Goal: Task Accomplishment & Management: Manage account settings

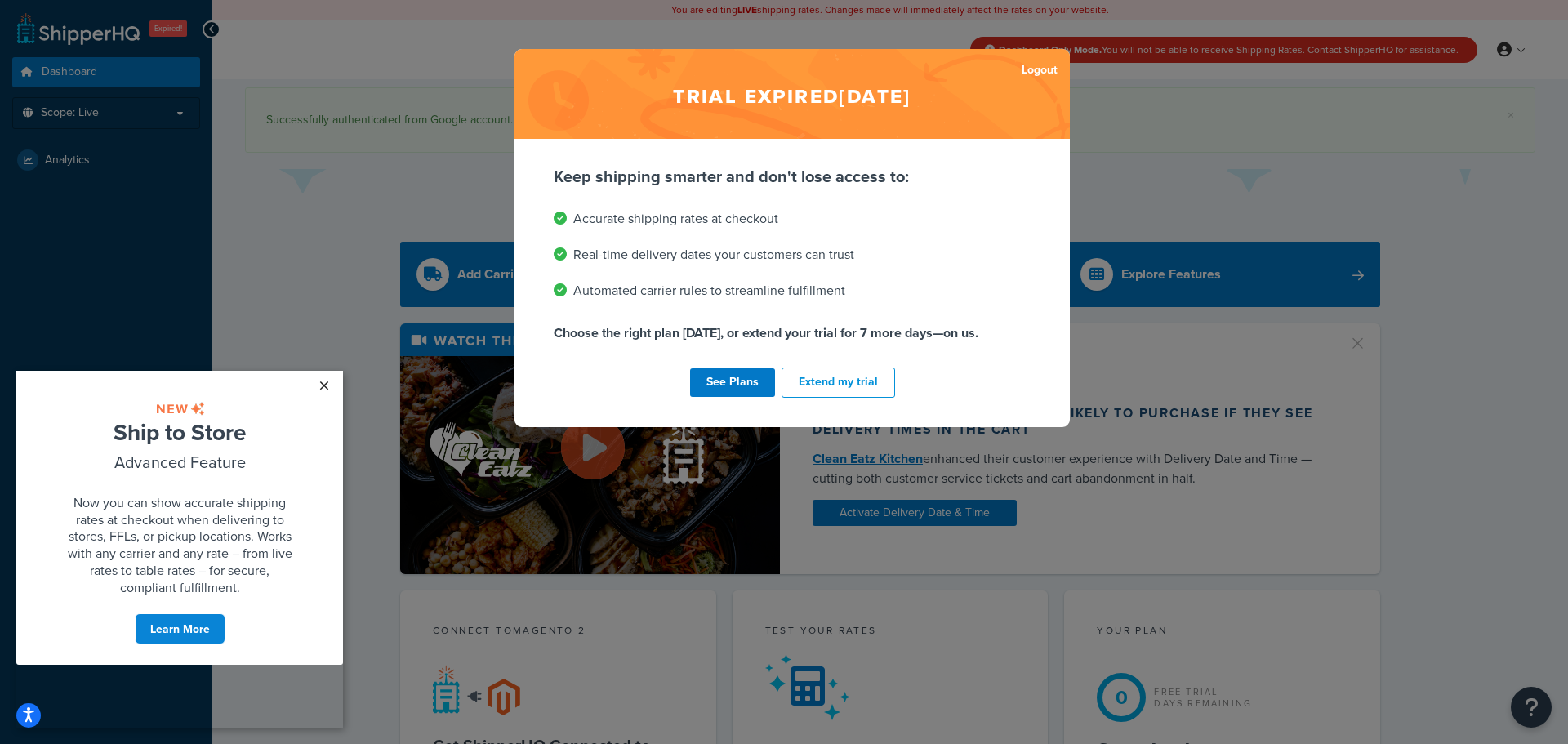
click at [319, 384] on link "×" at bounding box center [324, 385] width 29 height 30
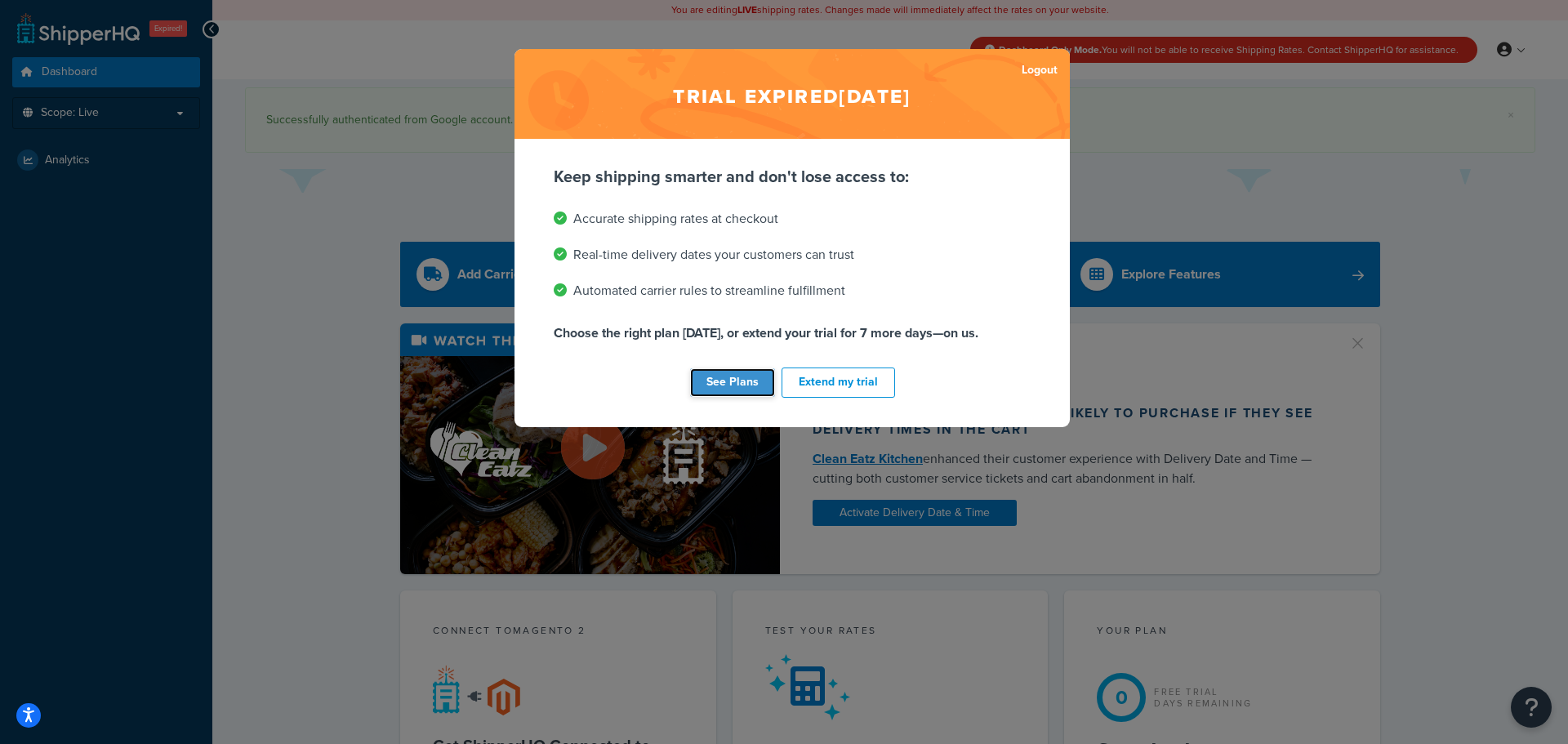
click at [749, 384] on link "See Plans" at bounding box center [732, 382] width 85 height 29
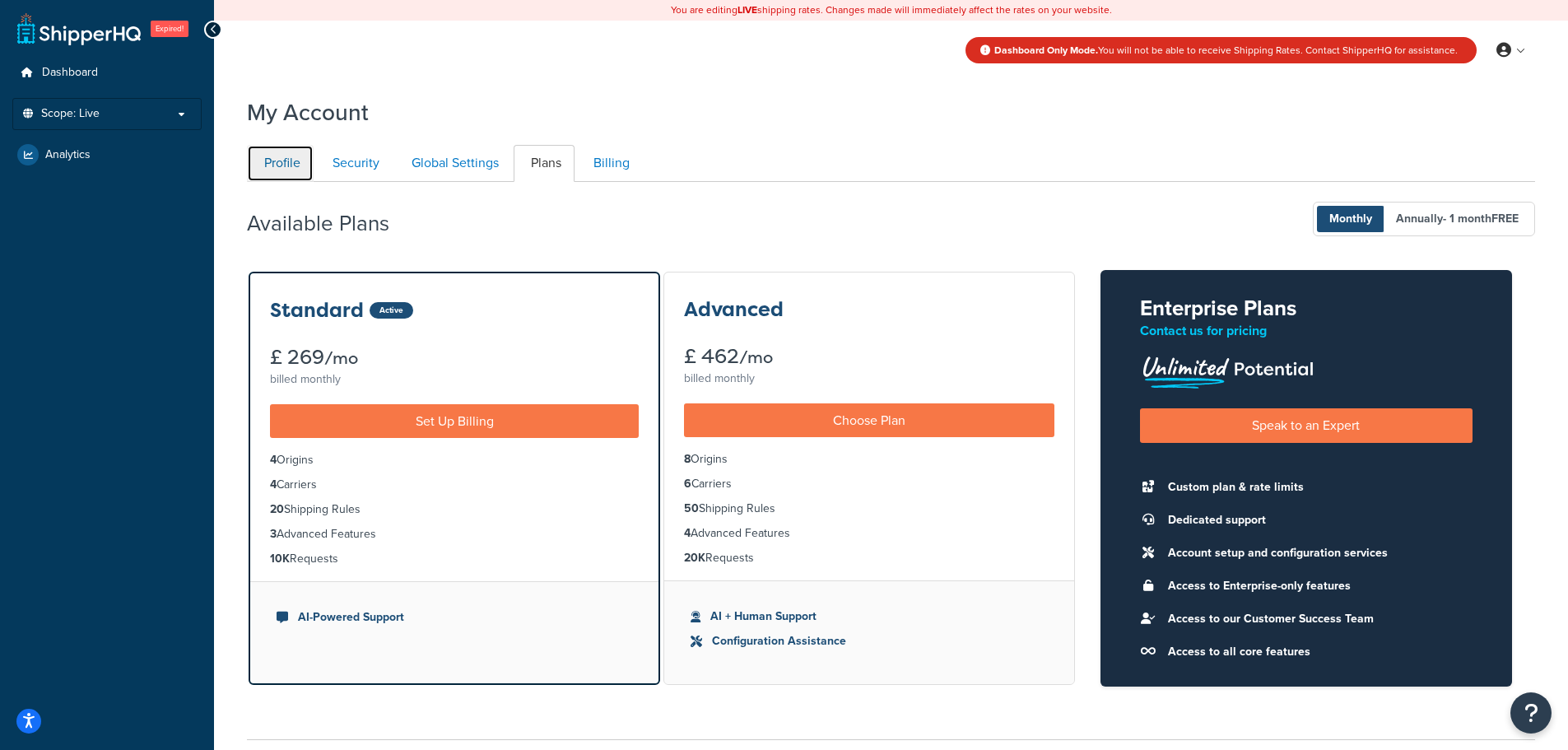
click at [295, 169] on link "Profile" at bounding box center [281, 164] width 67 height 37
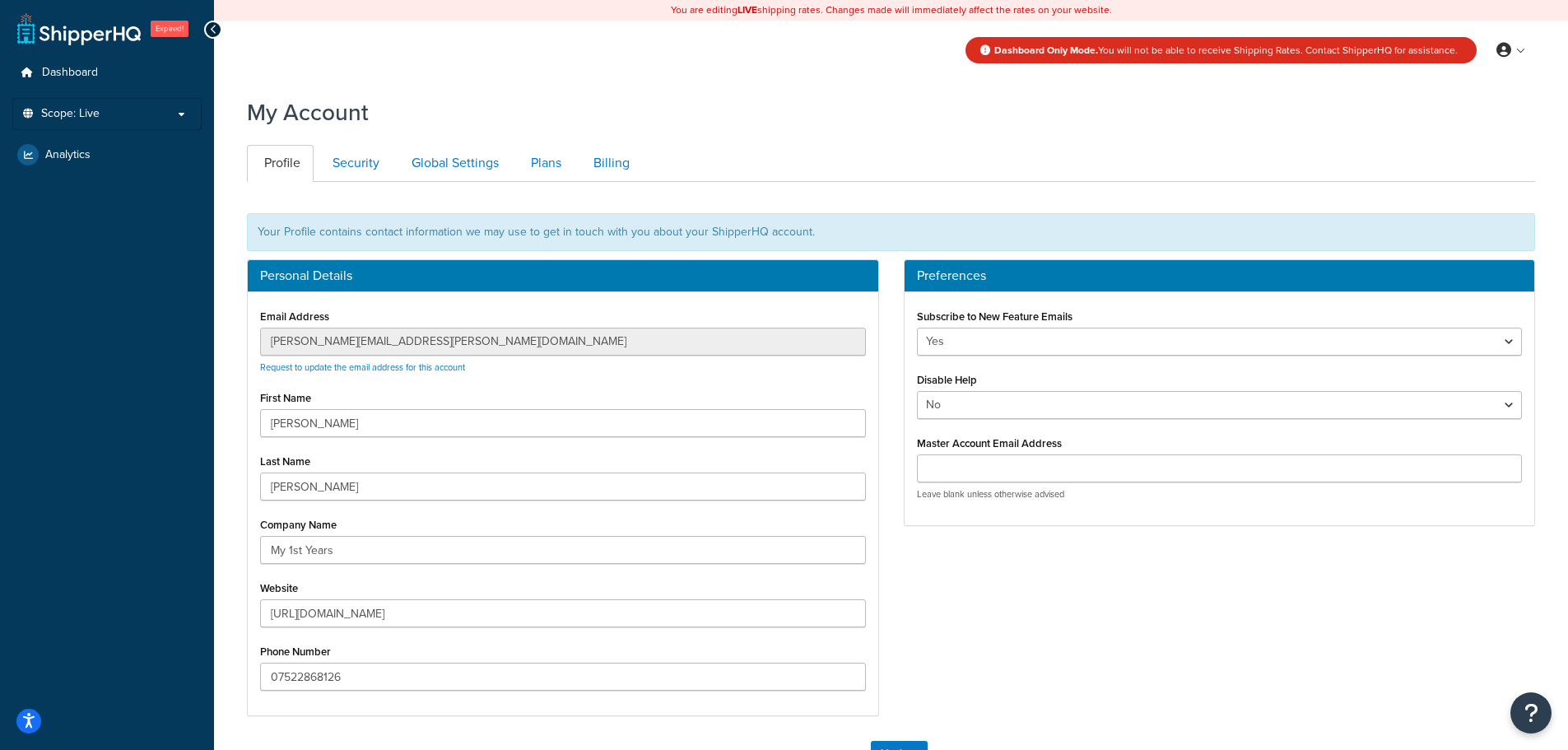
scroll to position [182, 0]
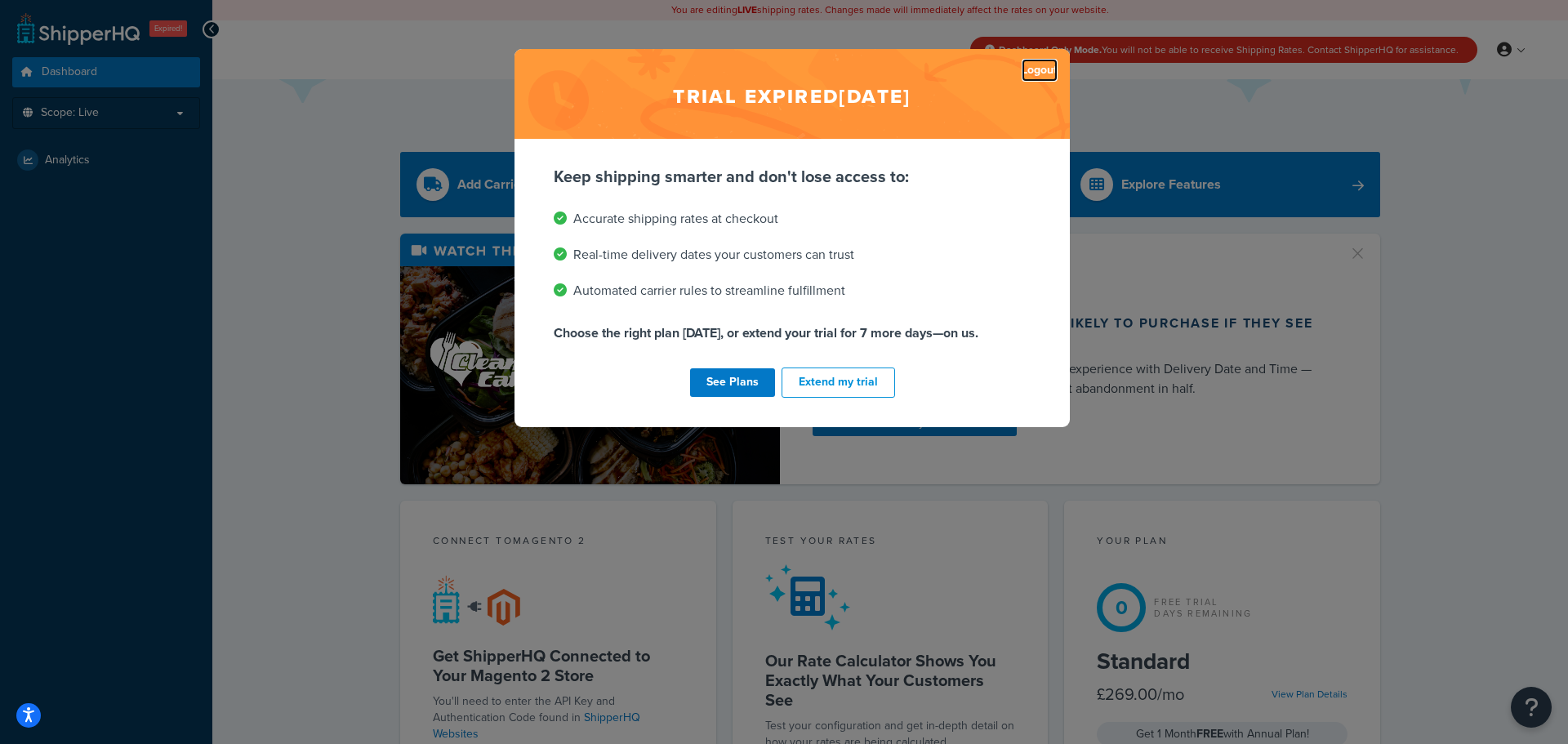
click at [1027, 74] on link "Logout" at bounding box center [1039, 70] width 36 height 23
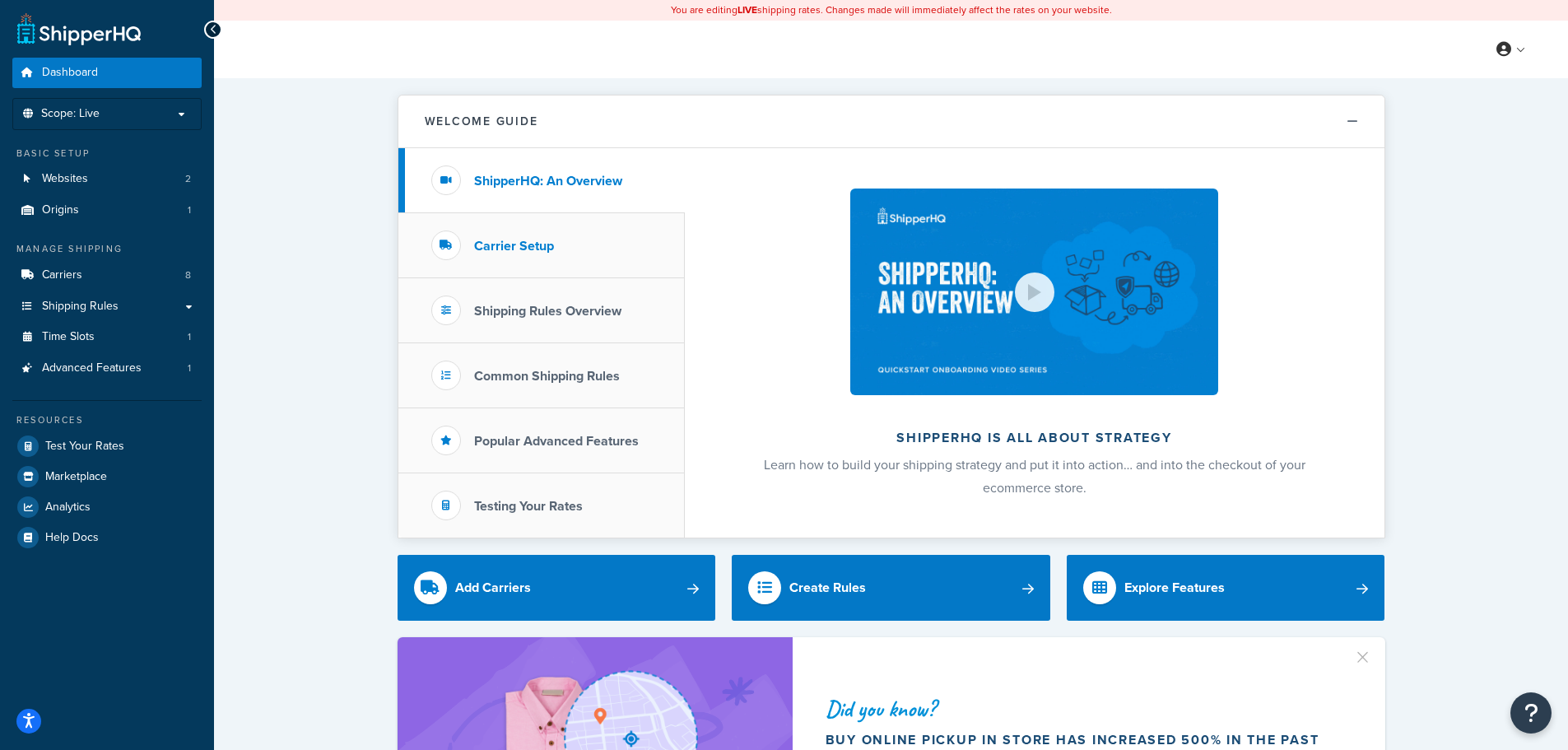
click at [596, 254] on li "Carrier Setup" at bounding box center [542, 245] width 286 height 65
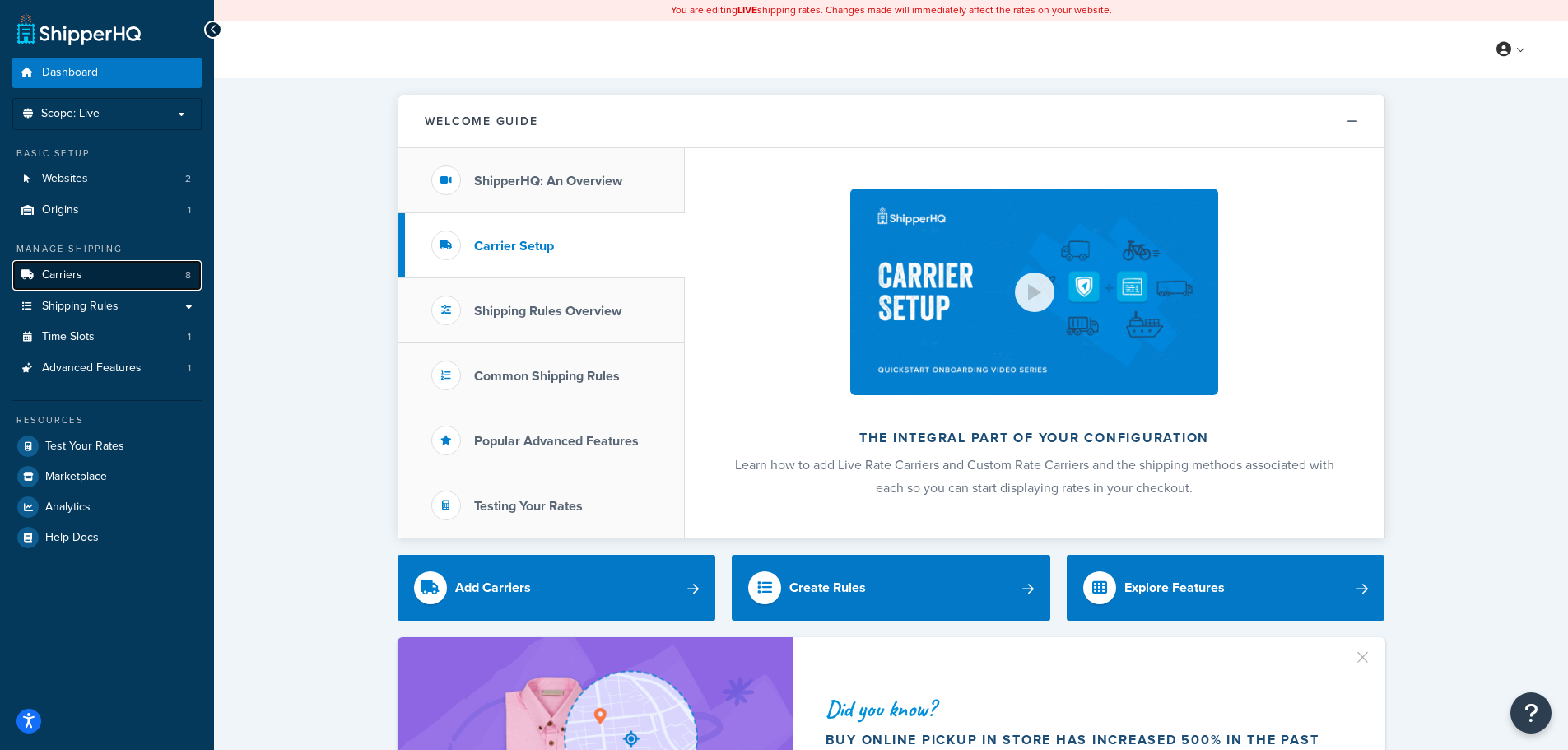
click at [87, 272] on link "Carriers 8" at bounding box center [107, 275] width 190 height 31
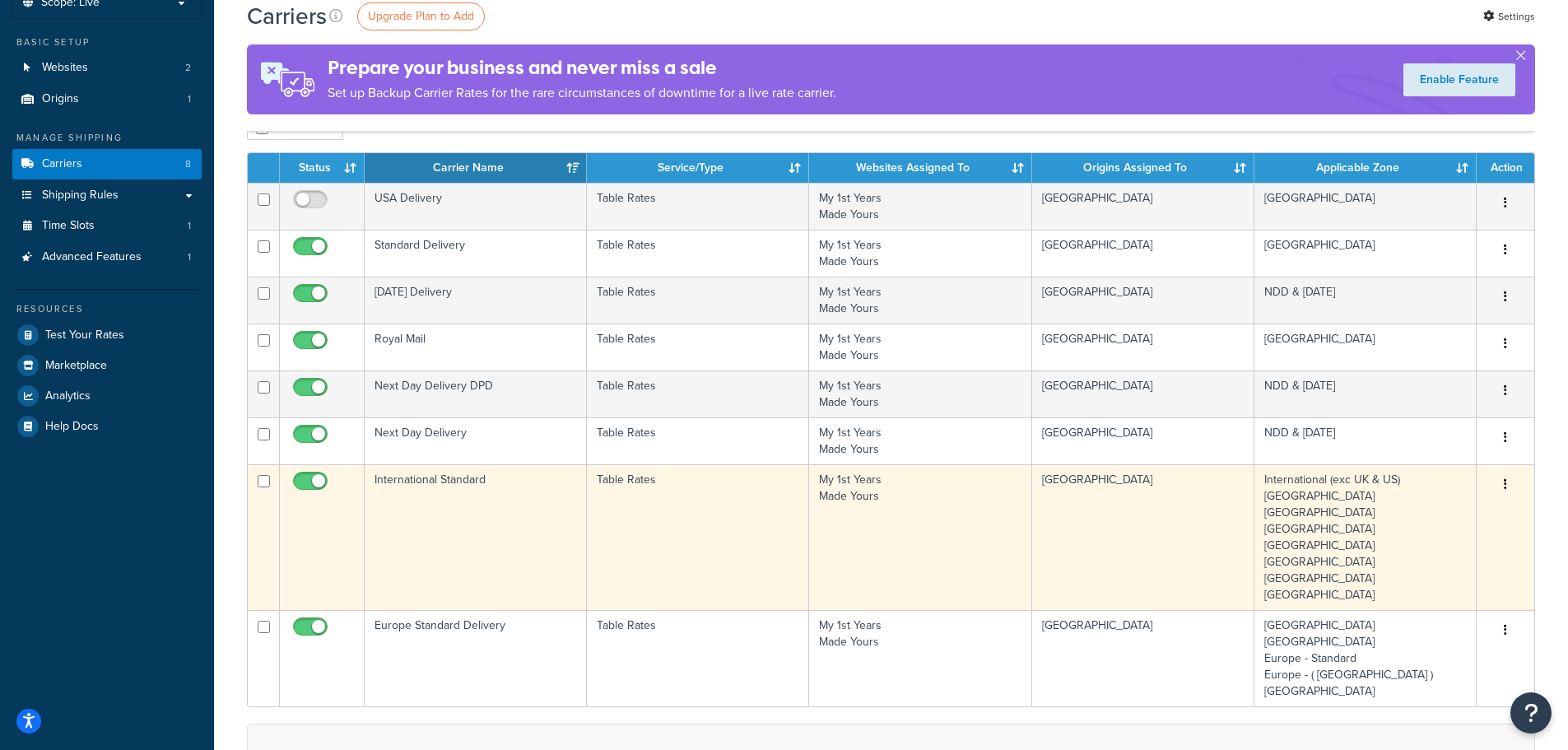
scroll to position [83, 0]
